Goal: Information Seeking & Learning: Learn about a topic

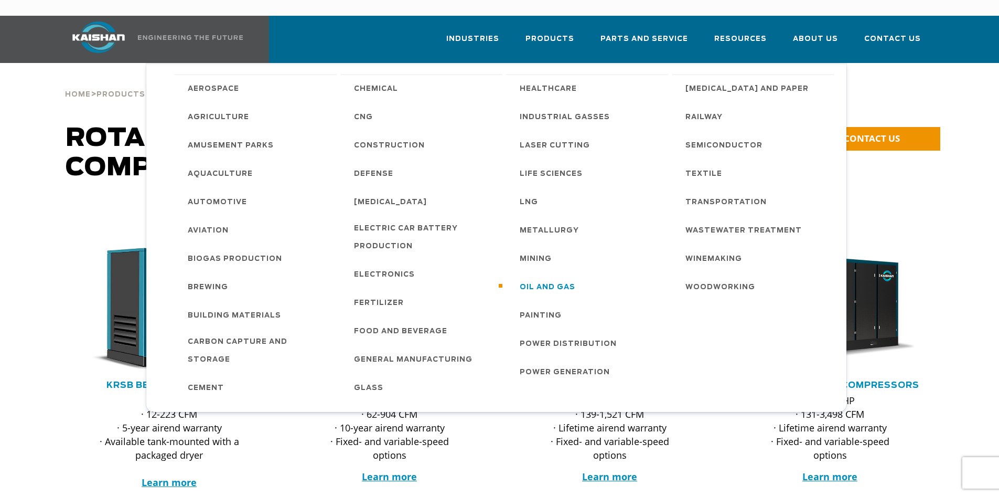
click at [558, 279] on span "Oil and Gas" at bounding box center [548, 288] width 56 height 18
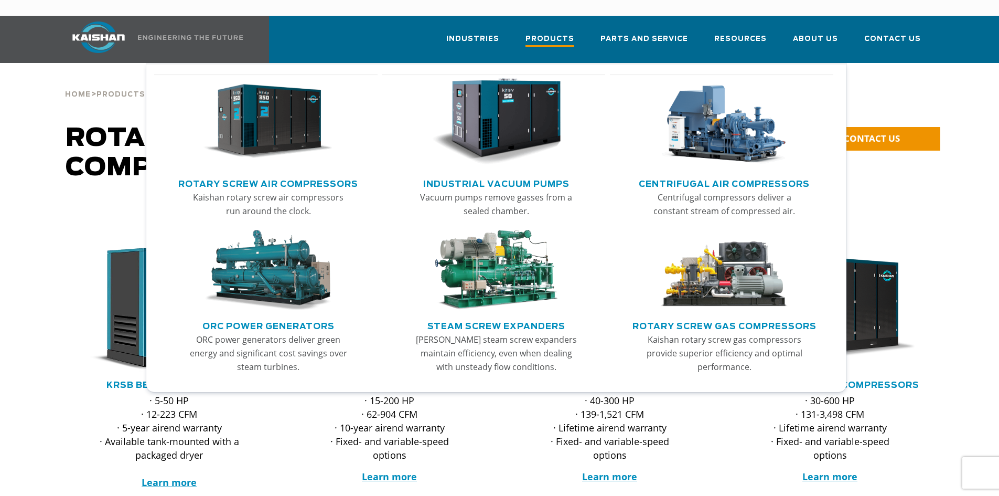
click at [564, 33] on span "Products" at bounding box center [550, 40] width 49 height 14
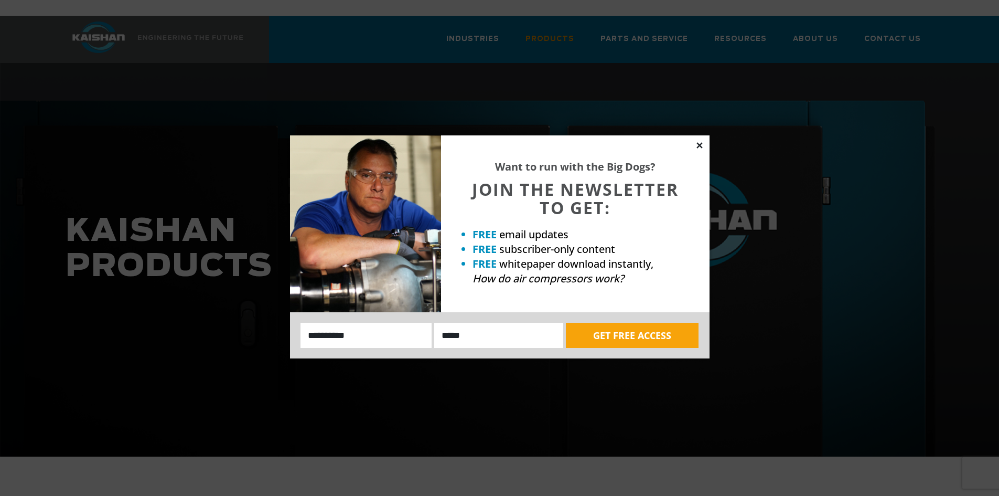
click at [698, 148] on icon at bounding box center [700, 145] width 6 height 6
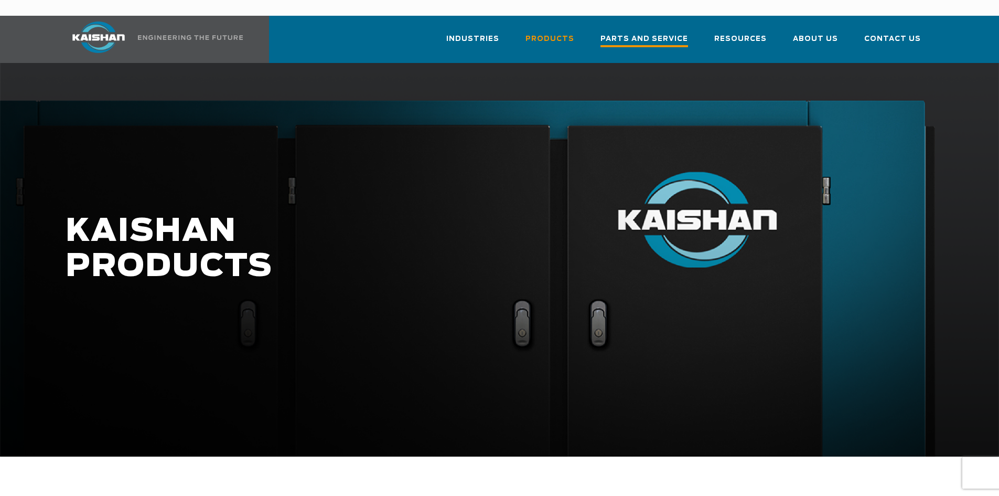
click at [659, 33] on span "Parts and Service" at bounding box center [645, 40] width 88 height 14
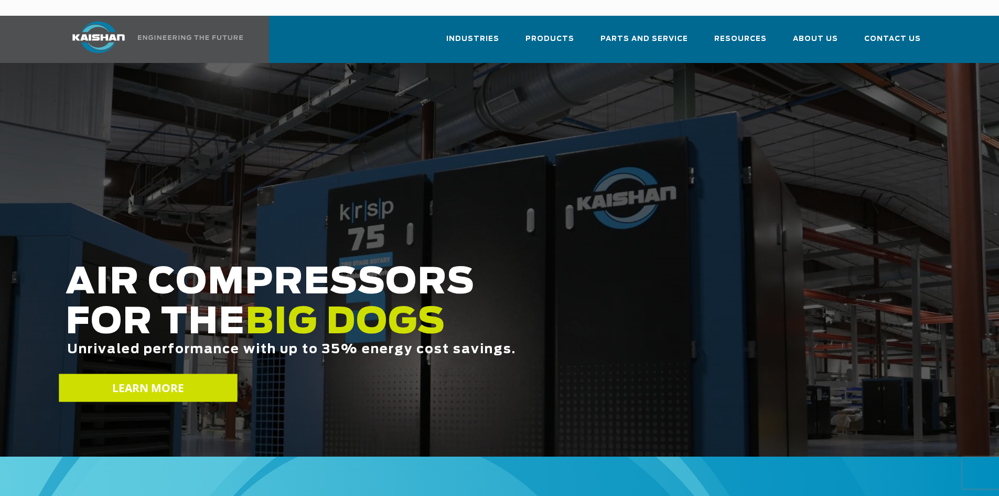
click at [185, 374] on link "LEARN MORE" at bounding box center [148, 388] width 178 height 28
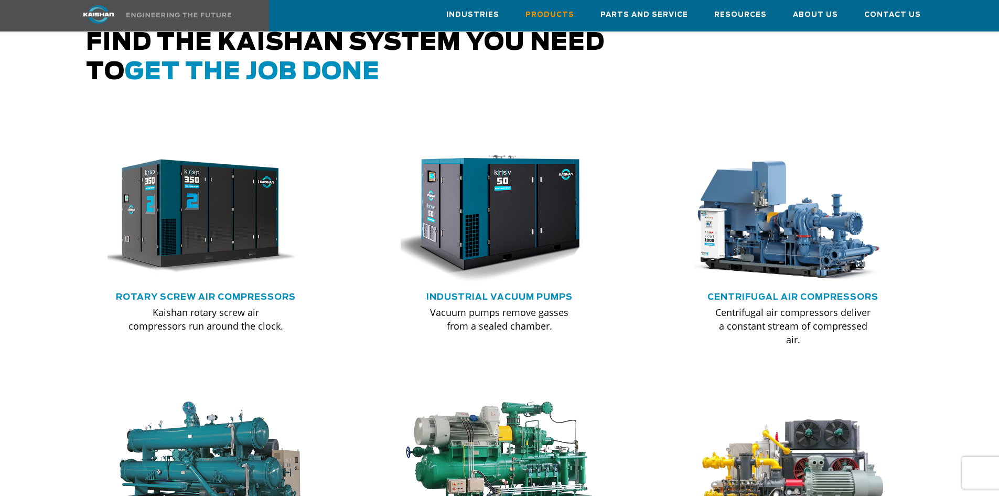
scroll to position [367, 0]
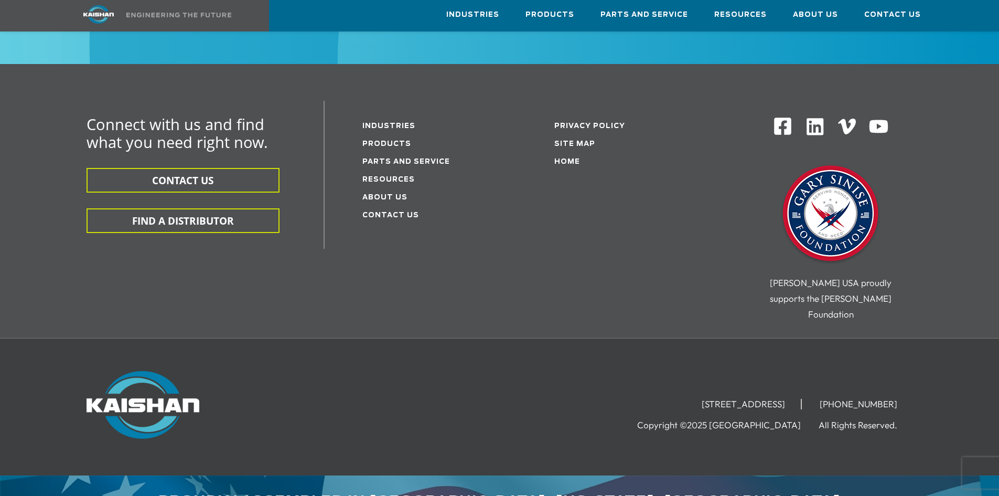
scroll to position [1741, 0]
